Goal: Transaction & Acquisition: Purchase product/service

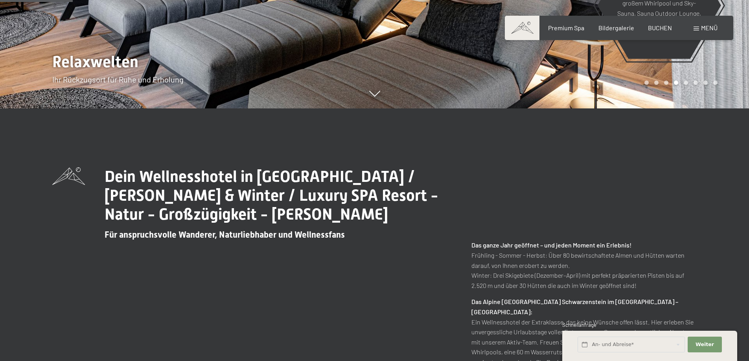
scroll to position [157, 0]
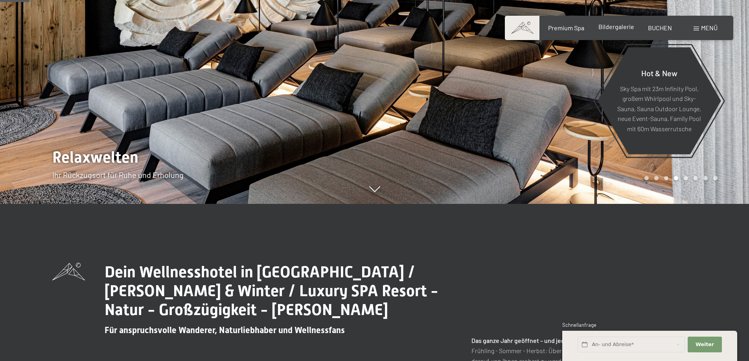
click at [618, 29] on span "Bildergalerie" at bounding box center [616, 26] width 36 height 7
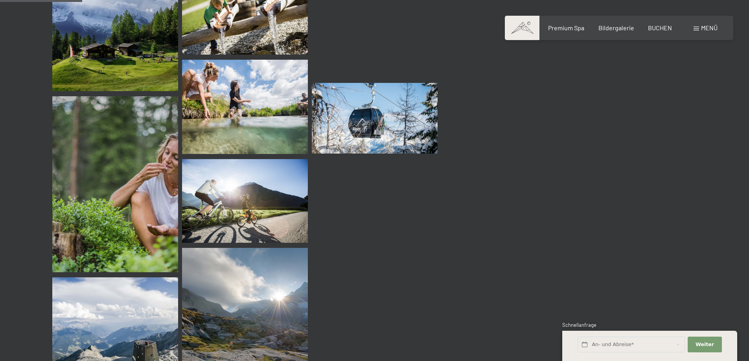
scroll to position [983, 0]
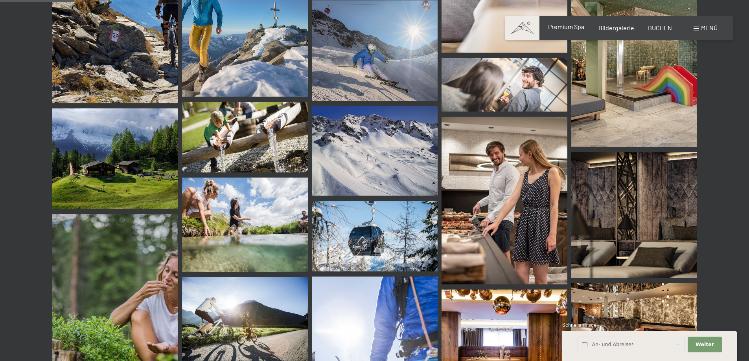
click at [574, 28] on span "Premium Spa" at bounding box center [566, 26] width 36 height 7
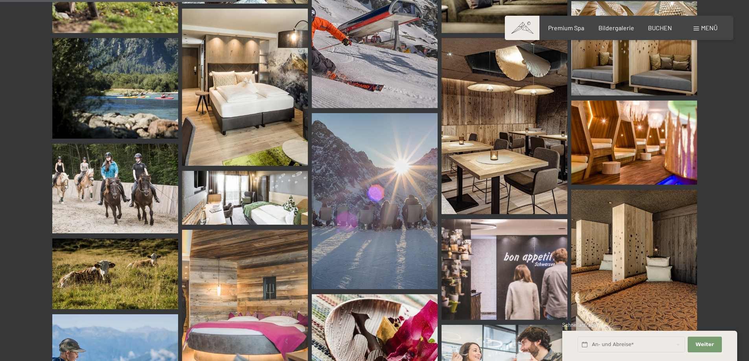
scroll to position [3145, 0]
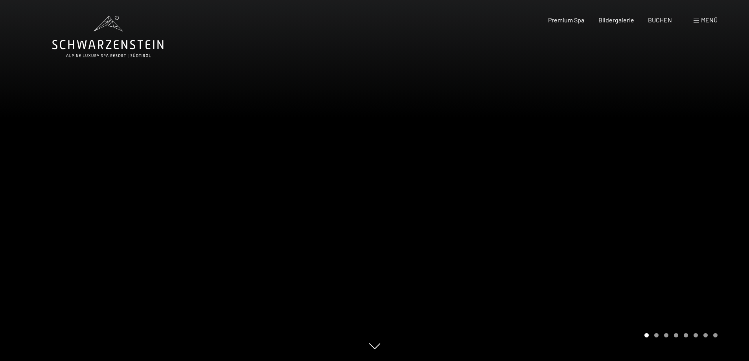
click at [667, 336] on div "Carousel Page 3" at bounding box center [666, 335] width 4 height 4
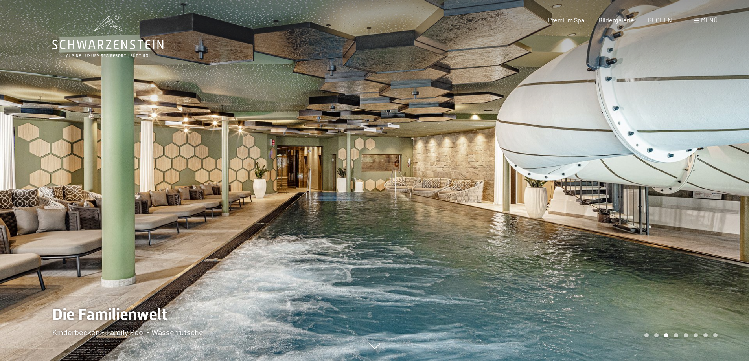
click at [677, 336] on div "Carousel Page 4" at bounding box center [676, 335] width 4 height 4
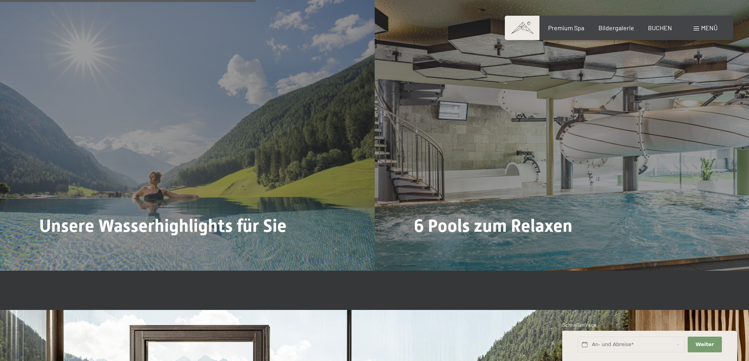
scroll to position [2045, 0]
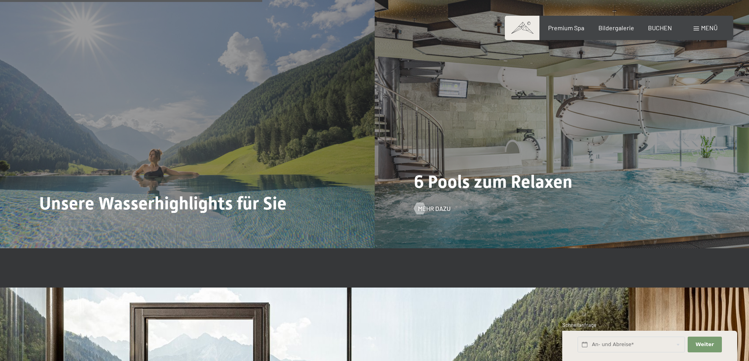
click at [497, 191] on span "6 Pools zum Relaxen" at bounding box center [493, 181] width 158 height 21
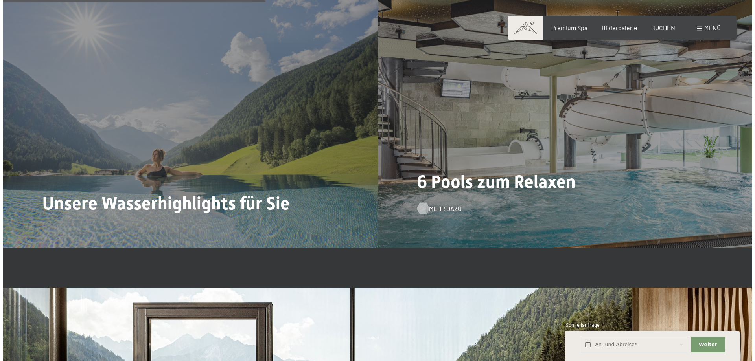
scroll to position [2037, 0]
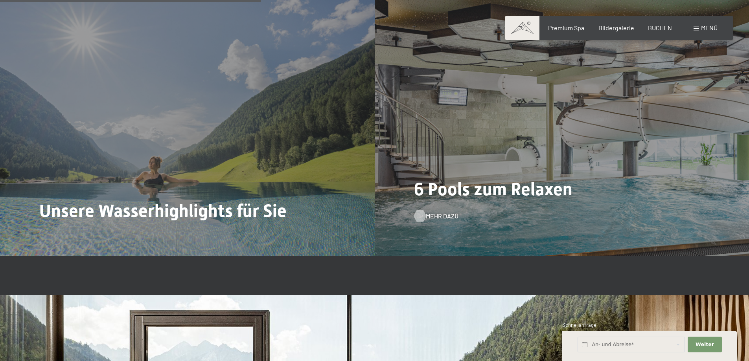
click at [429, 212] on span "Mehr dazu" at bounding box center [442, 216] width 33 height 9
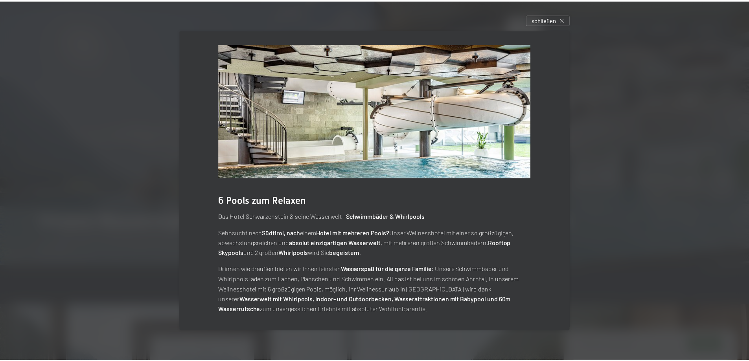
scroll to position [5, 0]
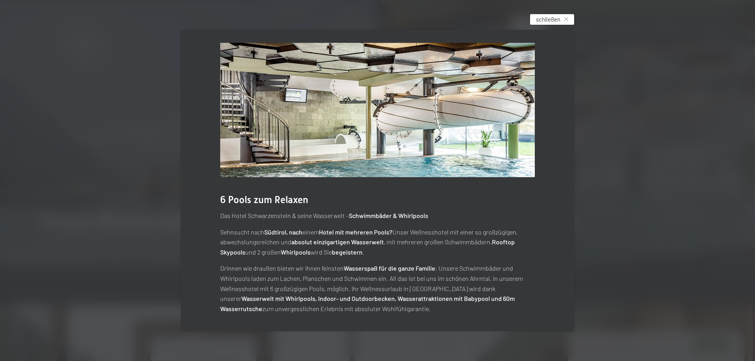
click at [559, 18] on span "schließen" at bounding box center [548, 19] width 24 height 8
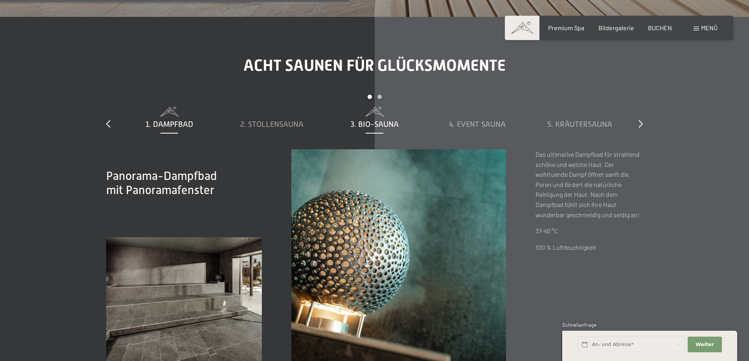
scroll to position [2745, 0]
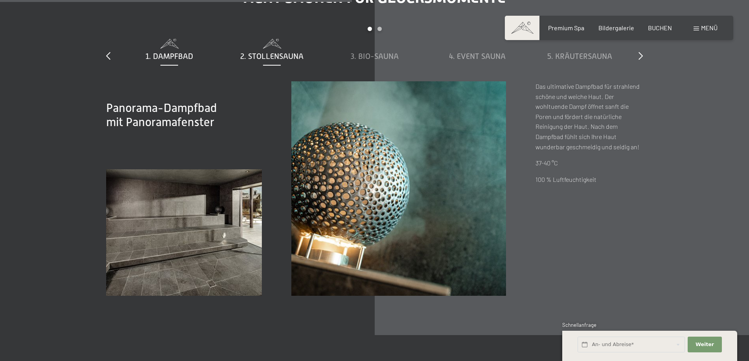
click at [279, 53] on span "2. Stollensauna" at bounding box center [271, 56] width 63 height 9
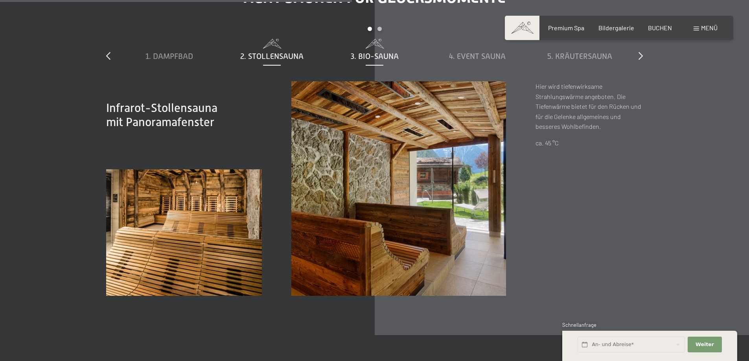
click at [369, 55] on span "3. Bio-Sauna" at bounding box center [375, 56] width 48 height 9
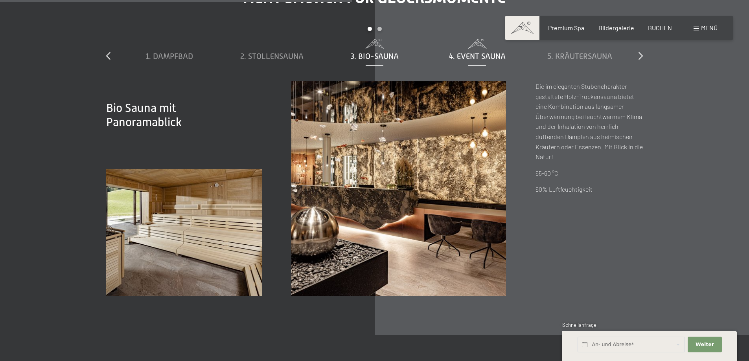
click at [473, 52] on span "4. Event Sauna" at bounding box center [477, 56] width 57 height 9
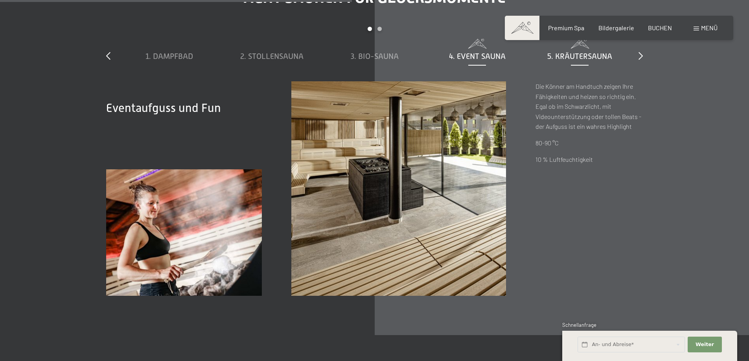
click at [570, 57] on span "5. Kräutersauna" at bounding box center [579, 56] width 65 height 9
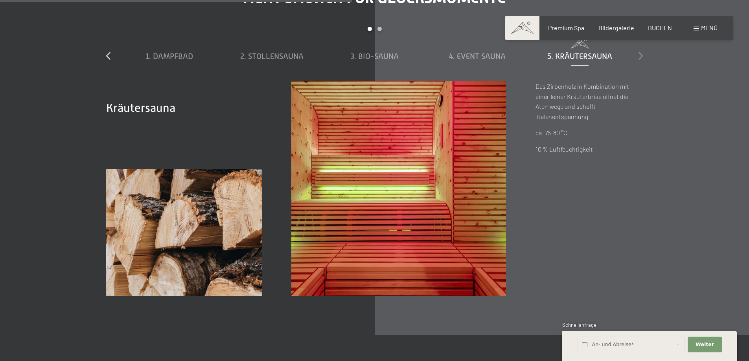
click at [639, 55] on icon at bounding box center [641, 56] width 4 height 8
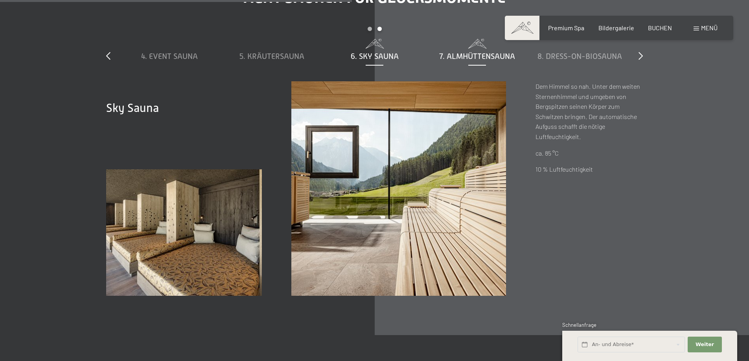
click at [465, 58] on span "7. Almhüttensauna" at bounding box center [477, 56] width 76 height 9
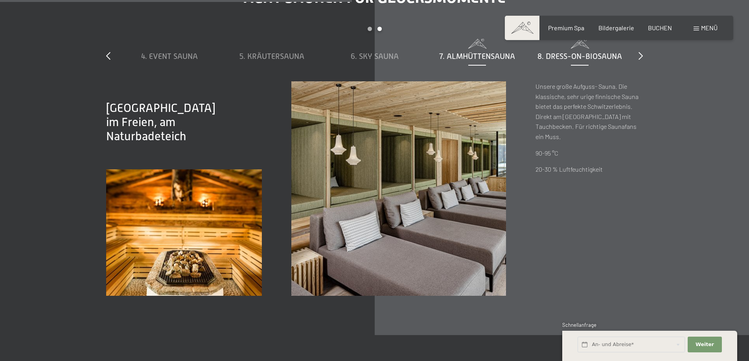
click at [574, 59] on span "8. Dress-on-Biosauna" at bounding box center [579, 56] width 85 height 9
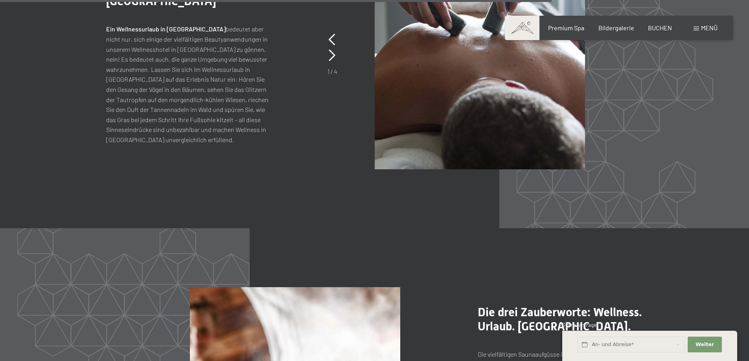
click at [698, 28] on span at bounding box center [697, 29] width 6 height 4
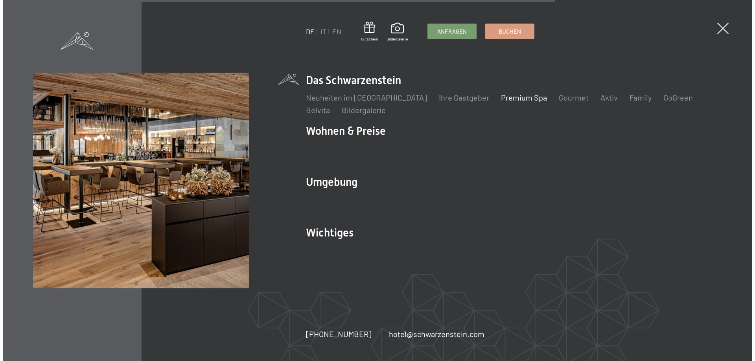
scroll to position [3699, 0]
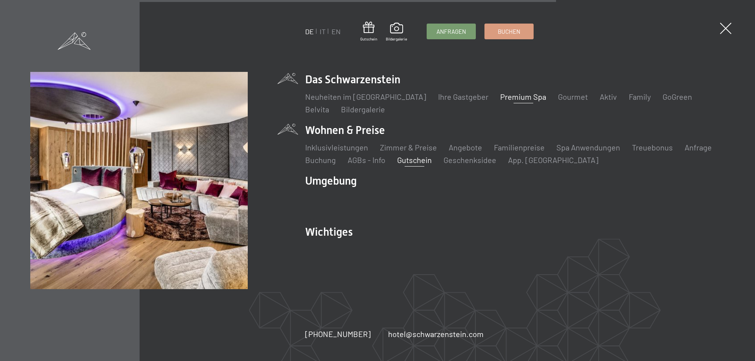
click at [401, 158] on link "Gutschein" at bounding box center [414, 159] width 35 height 9
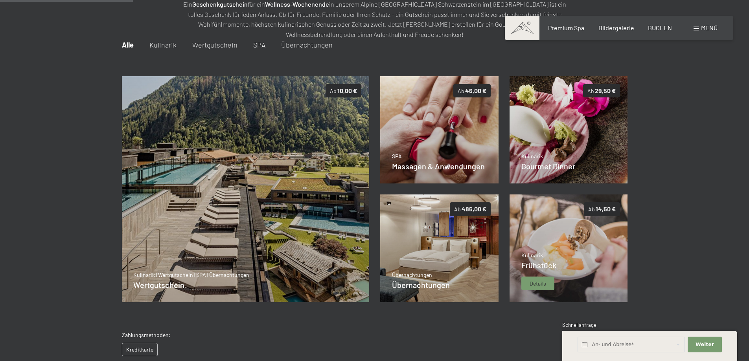
click at [574, 274] on img at bounding box center [569, 249] width 118 height 108
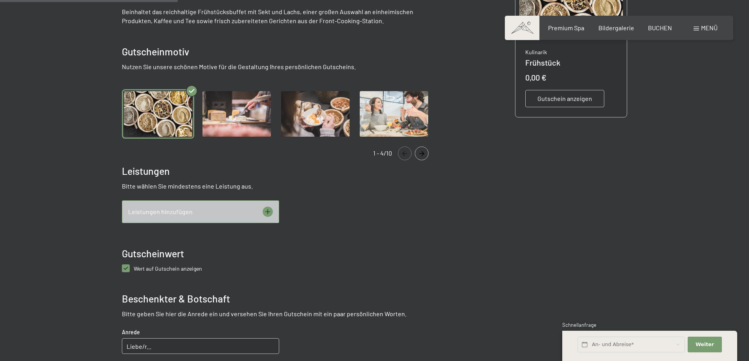
scroll to position [271, 0]
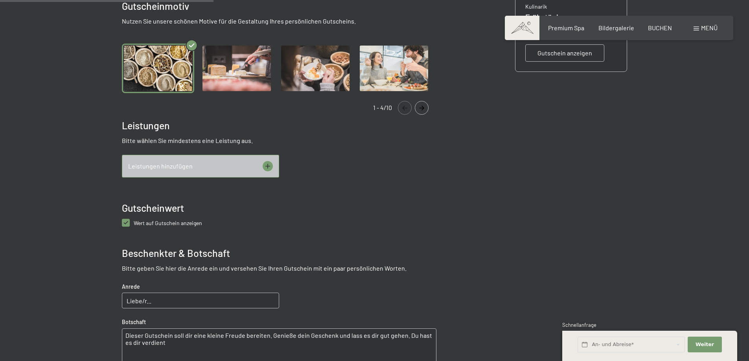
click at [265, 164] on icon at bounding box center [268, 166] width 10 height 10
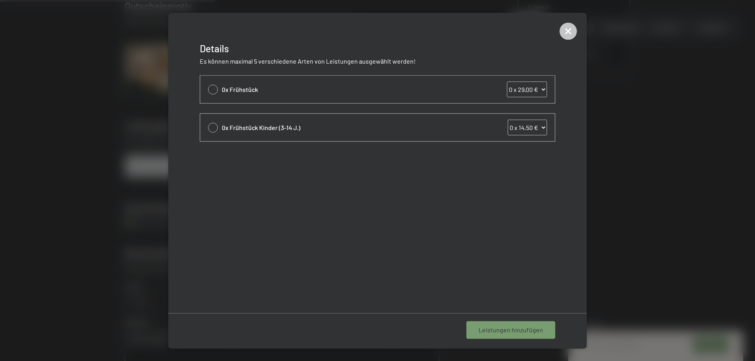
click at [221, 88] on div "0x Frühstück 0 x 29,00 € 1 x 29,00 € 2 x 29,00 € 3 x 29,00 € 4 x 29,00 € 5 x 29…" at bounding box center [377, 89] width 355 height 28
click at [215, 88] on div at bounding box center [213, 90] width 10 height 10
select select "1"
click at [495, 330] on span "1 Leistung hinzufügen" at bounding box center [512, 330] width 61 height 9
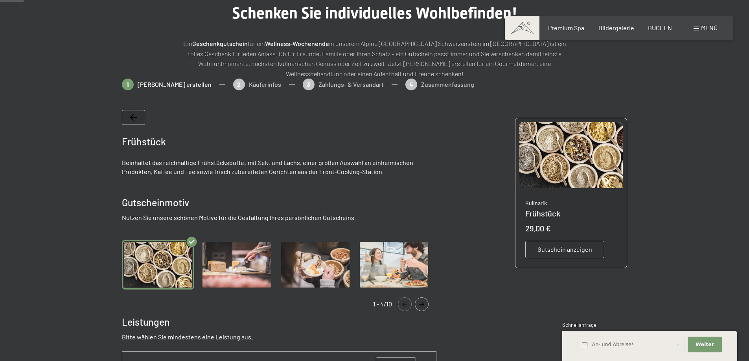
scroll to position [0, 0]
